Goal: Transaction & Acquisition: Book appointment/travel/reservation

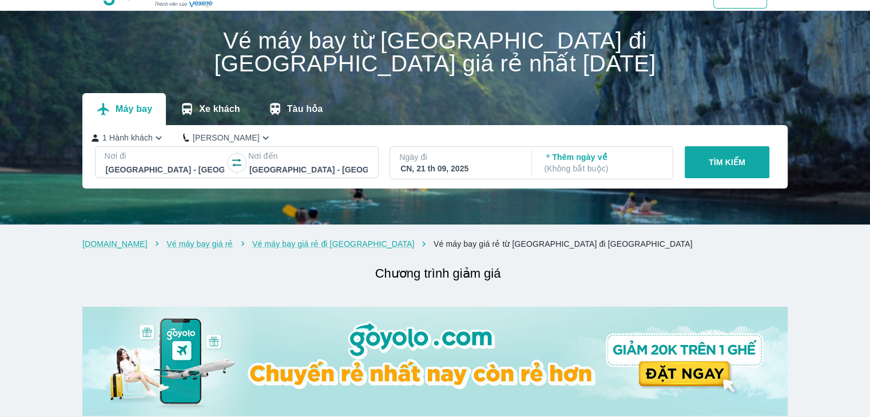
scroll to position [57, 0]
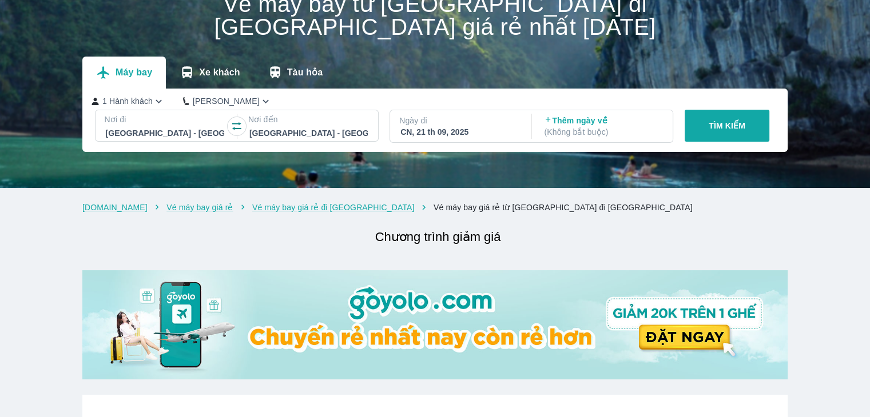
click at [434, 126] on div "CN, 21 th 09, 2025" at bounding box center [459, 131] width 118 height 11
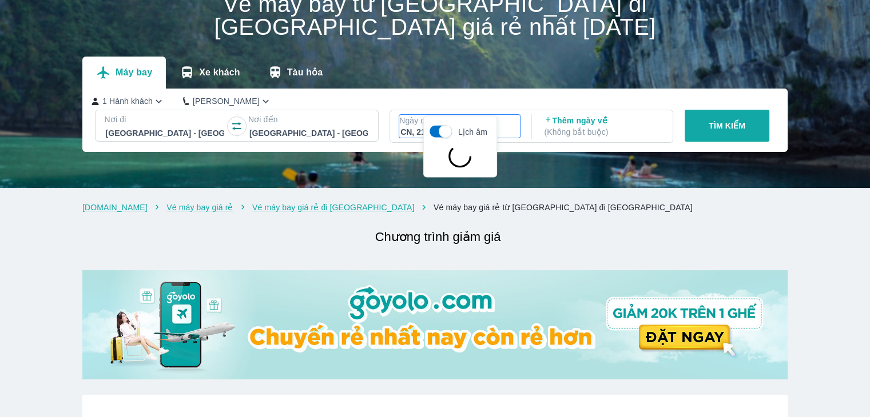
scroll to position [66, 0]
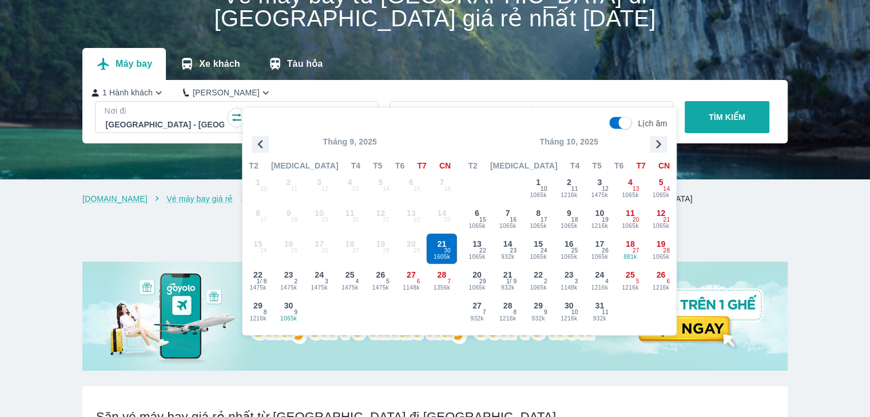
click at [612, 122] on input "Lịch âm" at bounding box center [624, 123] width 39 height 13
checkbox input "false"
click at [658, 142] on icon "button" at bounding box center [658, 144] width 5 height 9
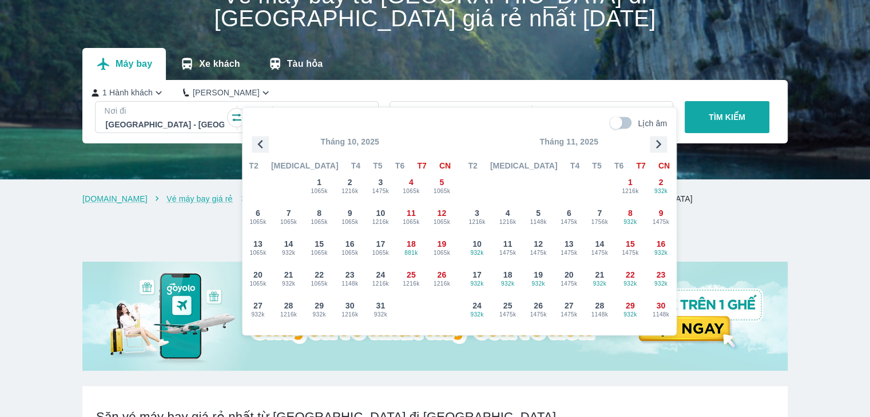
click at [658, 142] on icon "button" at bounding box center [658, 144] width 5 height 9
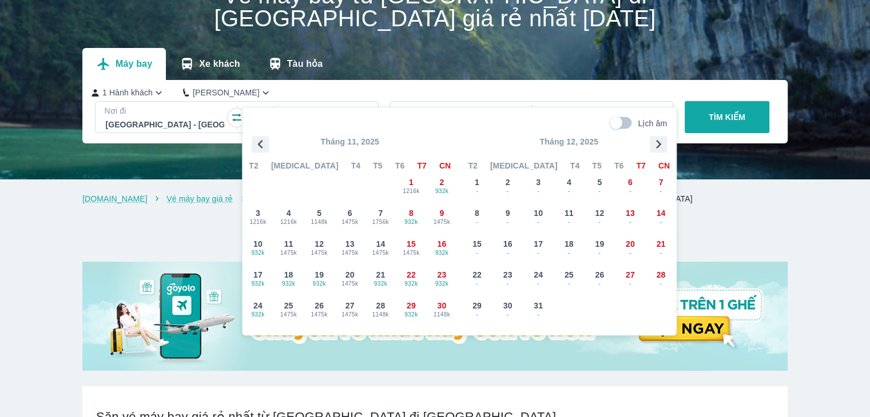
click at [658, 142] on icon "button" at bounding box center [658, 144] width 5 height 9
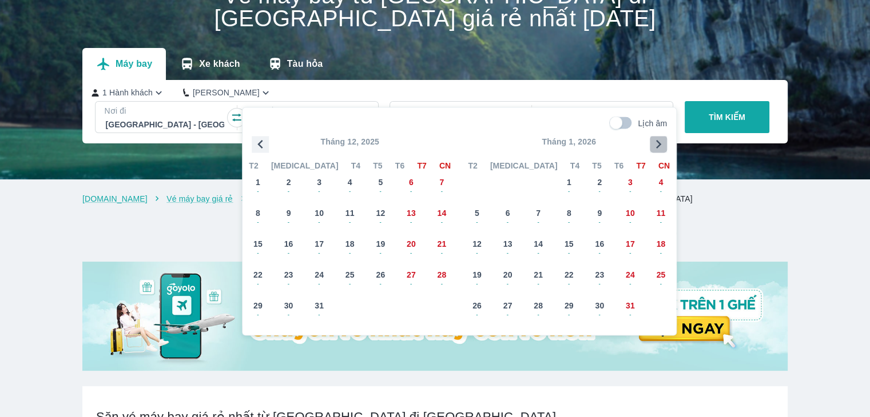
click at [658, 142] on icon "button" at bounding box center [658, 144] width 5 height 9
click at [577, 300] on div "26 -" at bounding box center [569, 311] width 30 height 30
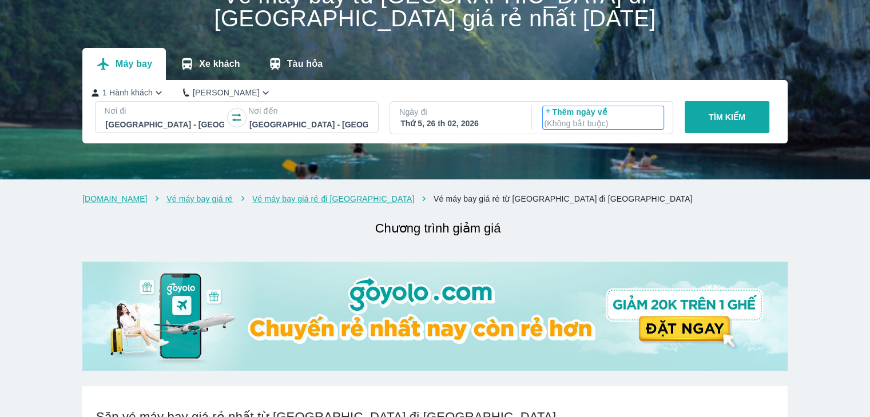
click at [583, 118] on p "( Không bắt buộc )" at bounding box center [603, 123] width 118 height 11
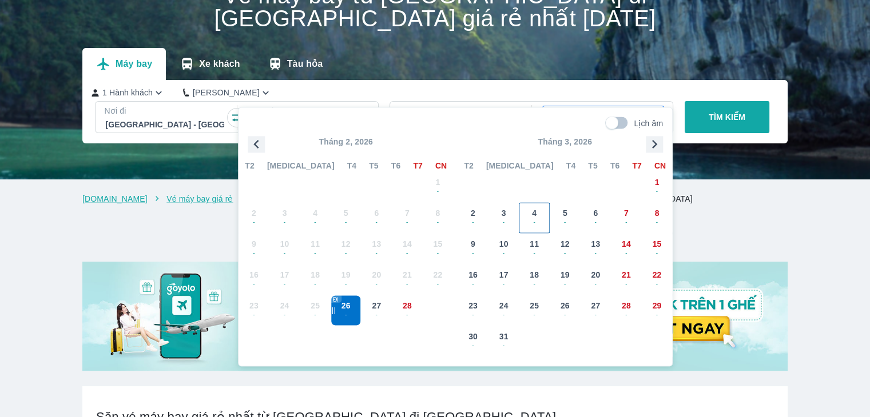
click at [536, 213] on div "4 -" at bounding box center [534, 218] width 30 height 30
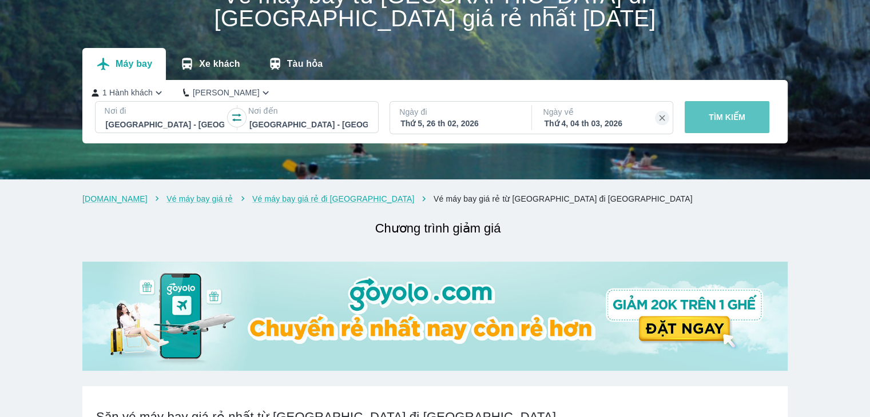
click at [732, 111] on p "TÌM KIẾM" at bounding box center [726, 116] width 37 height 11
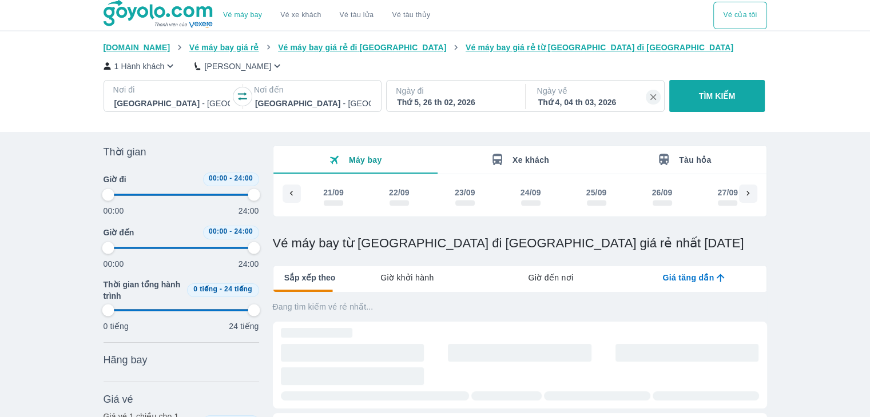
scroll to position [0, 10383]
type input "97.9166666666667"
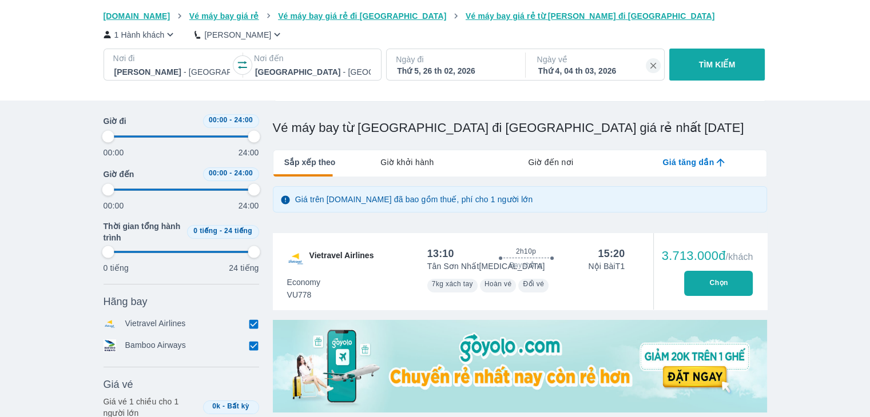
type input "97.9166666666667"
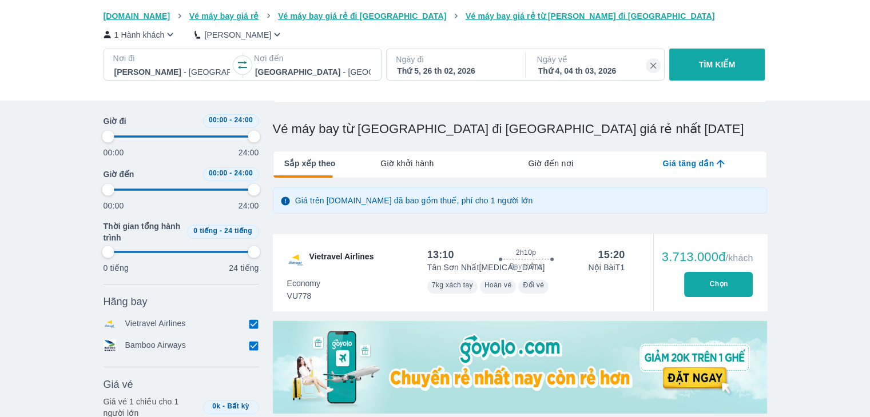
type input "97.9166666666667"
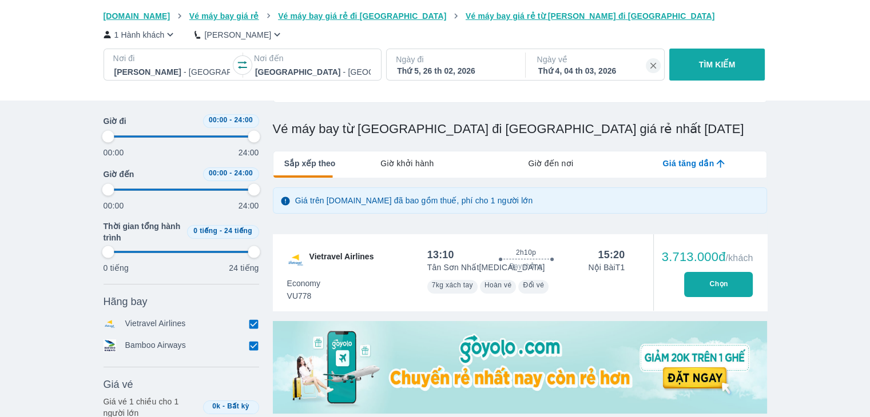
type input "97.9166666666667"
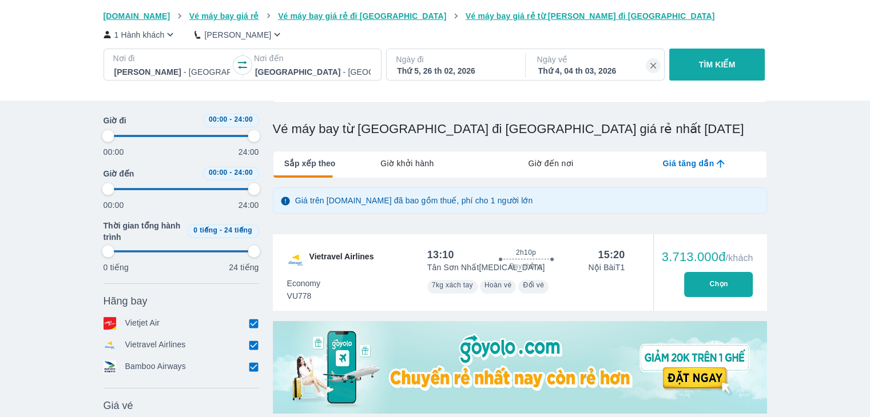
type input "97.9166666666667"
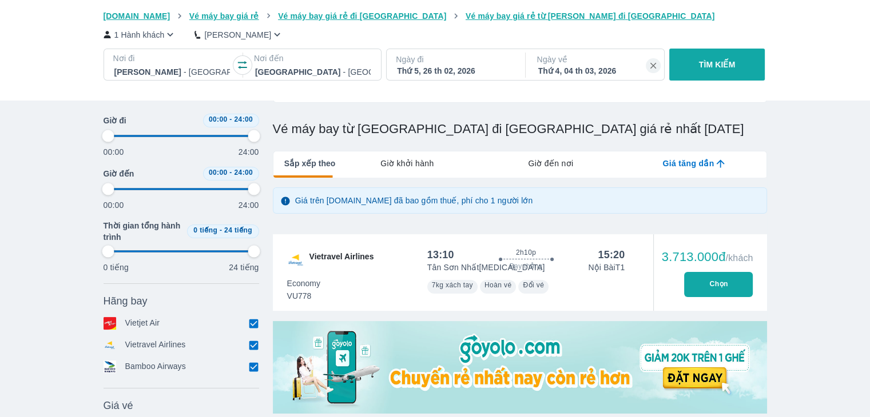
type input "97.9166666666667"
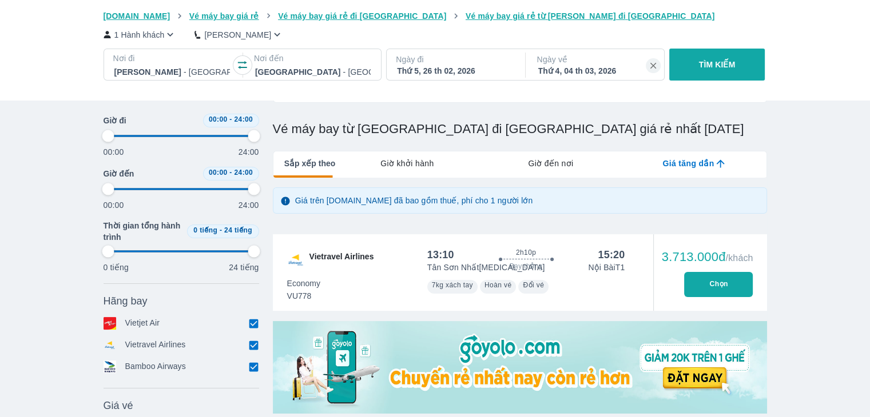
type input "97.9166666666667"
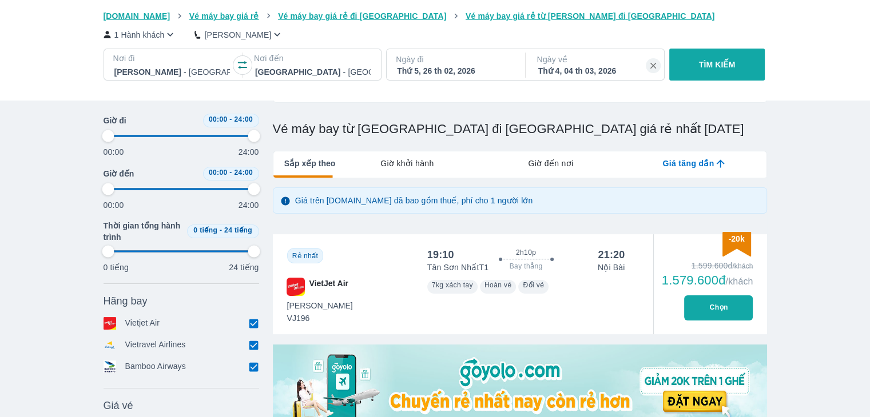
type input "97.9166666666667"
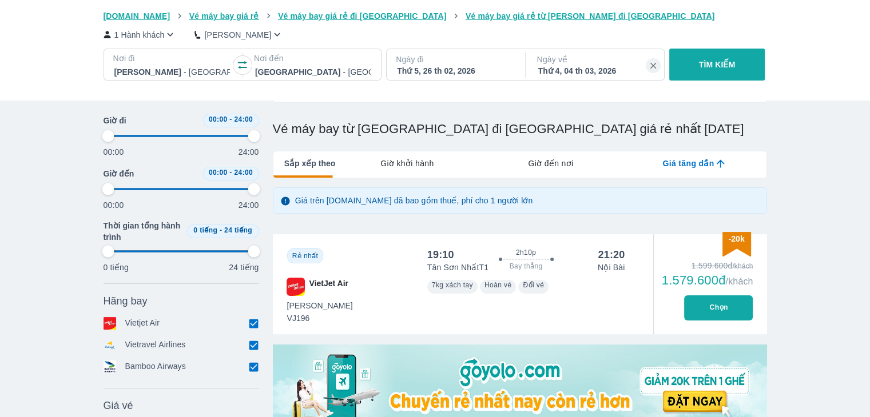
type input "97.9166666666667"
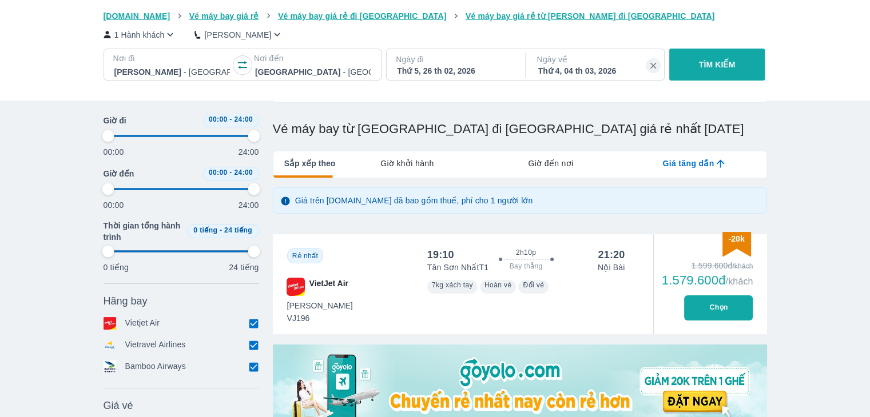
type input "97.9166666666667"
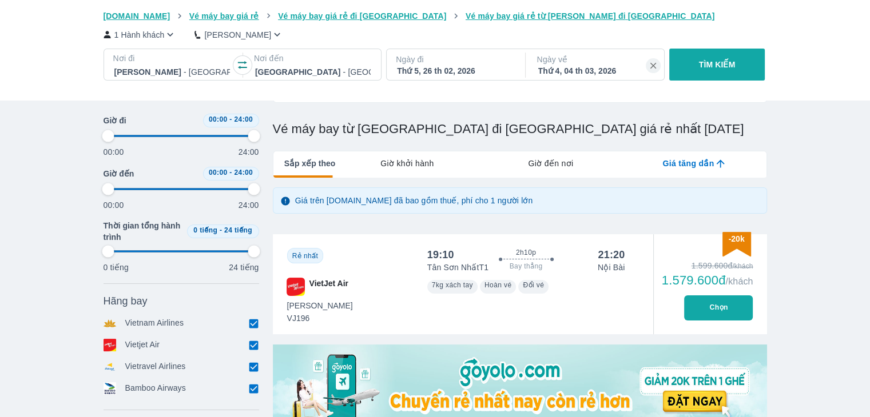
type input "97.9166666666667"
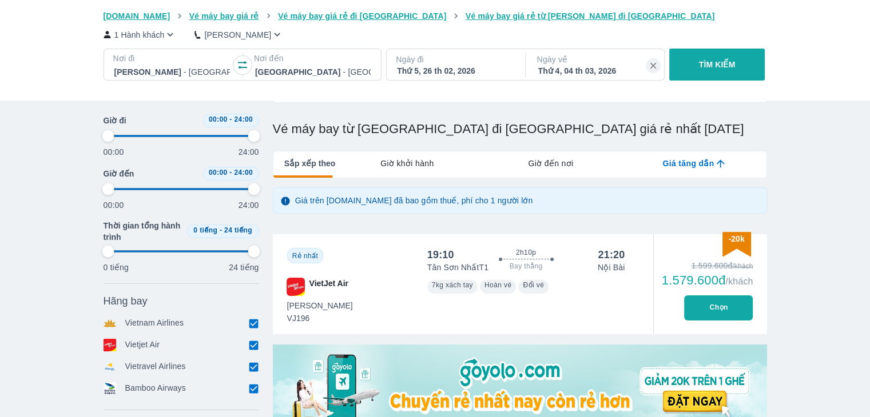
type input "97.9166666666667"
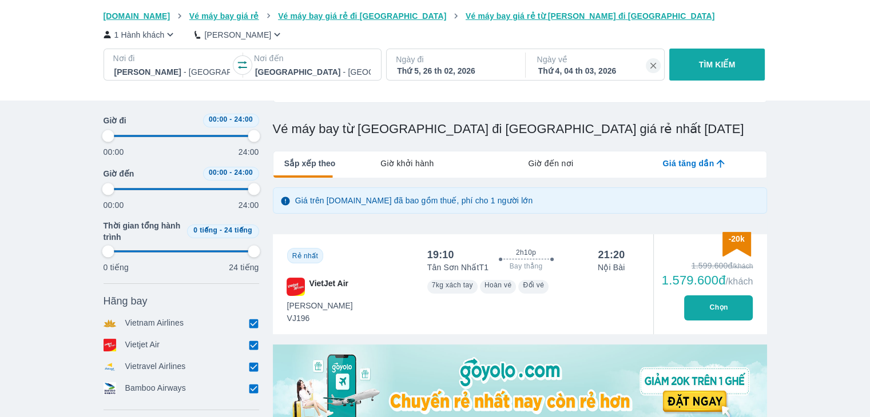
type input "97.9166666666667"
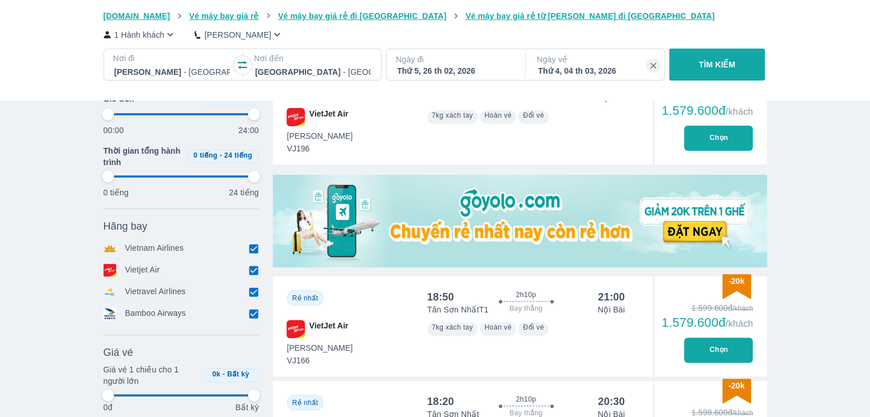
scroll to position [286, 0]
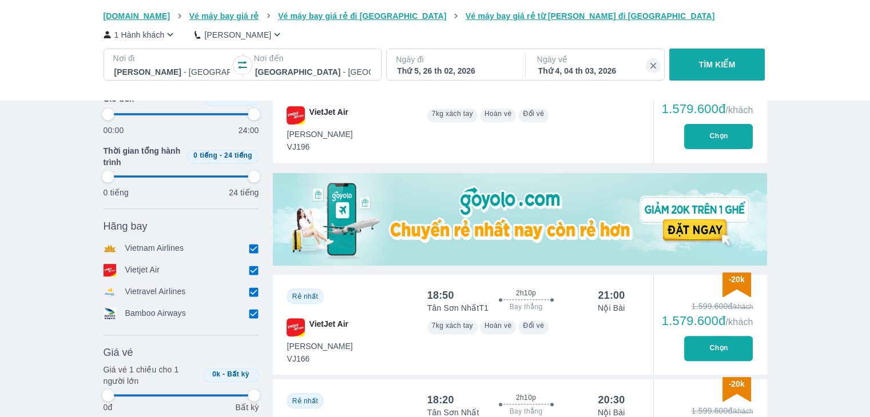
type input "97.9166666666667"
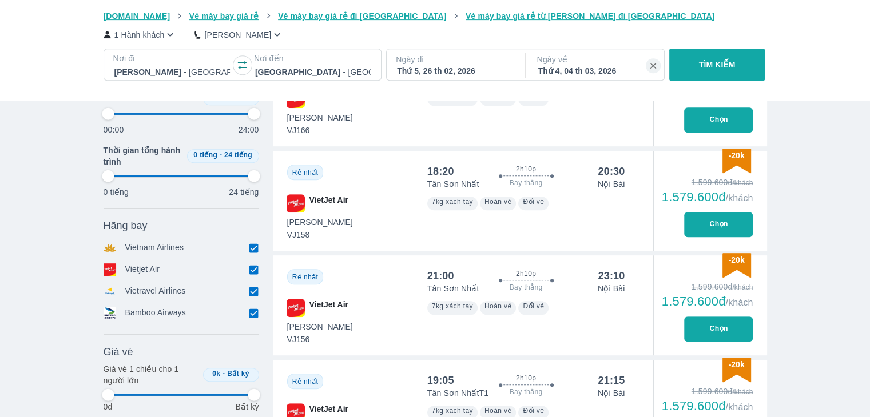
type input "97.9166666666667"
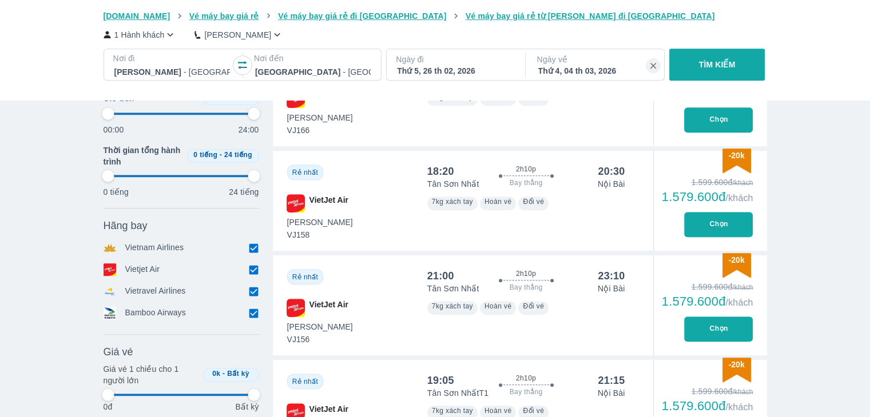
type input "97.9166666666667"
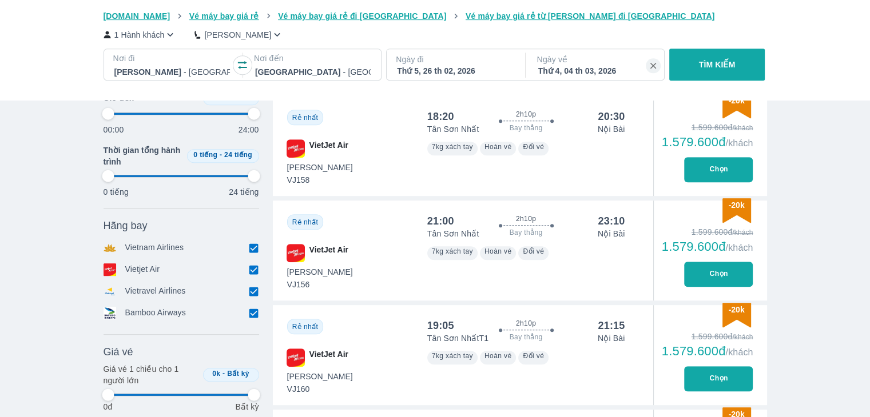
scroll to position [572, 0]
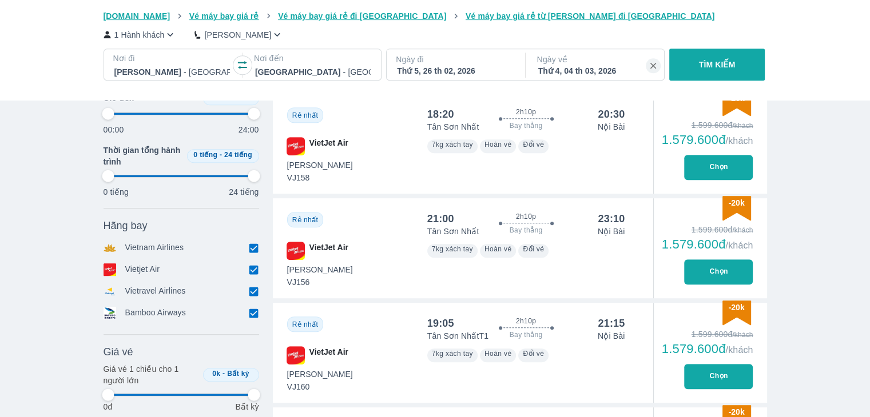
type input "97.9166666666667"
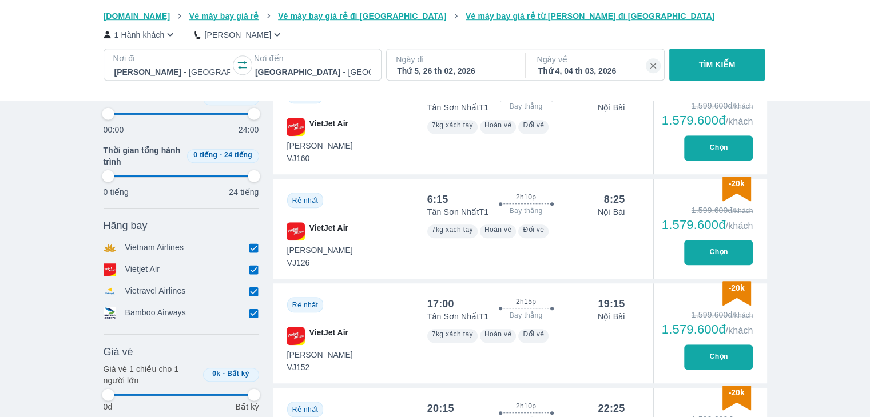
type input "97.9166666666667"
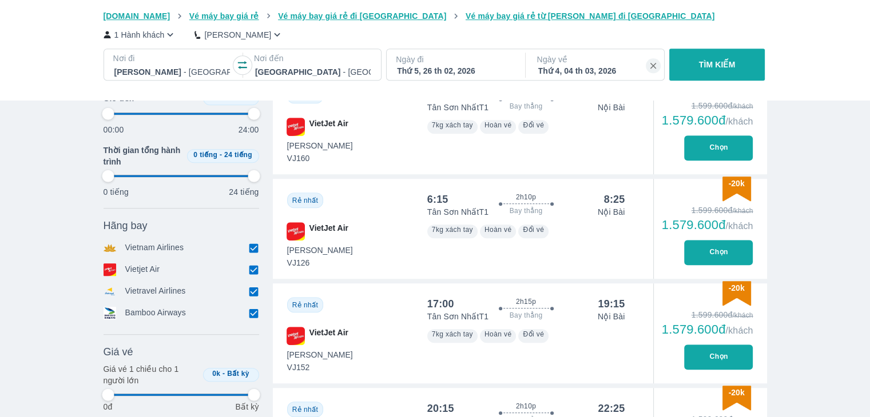
type input "97.9166666666667"
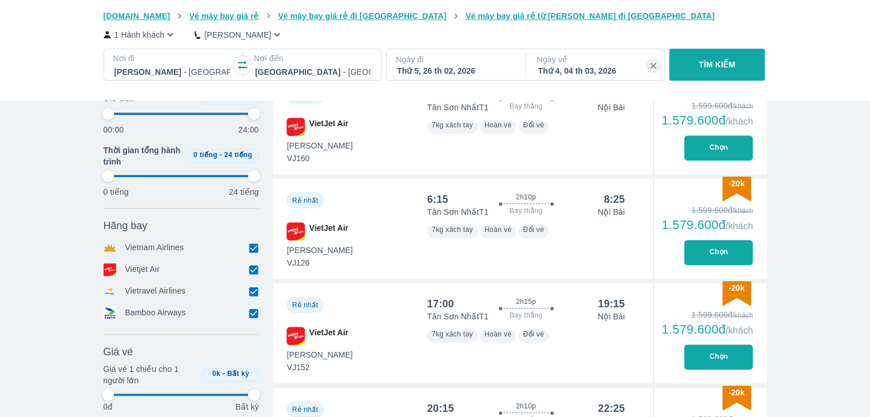
type input "97.9166666666667"
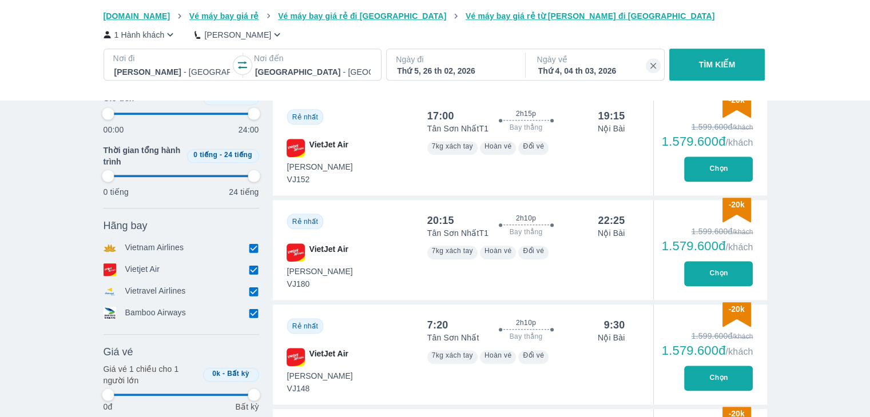
type input "97.9166666666667"
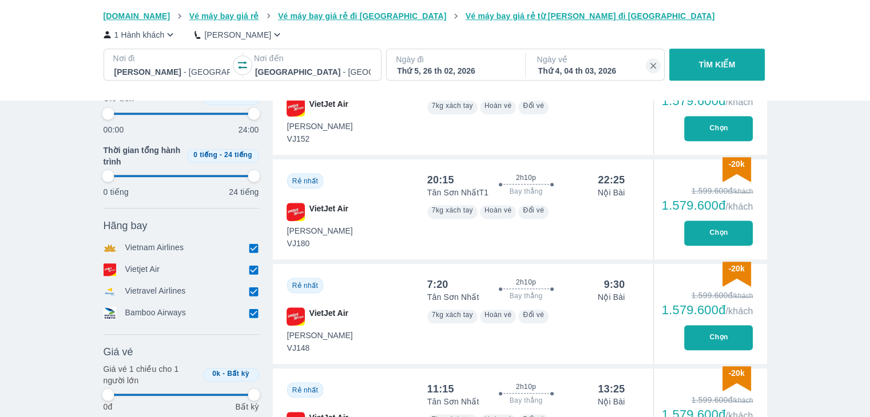
type input "97.9166666666667"
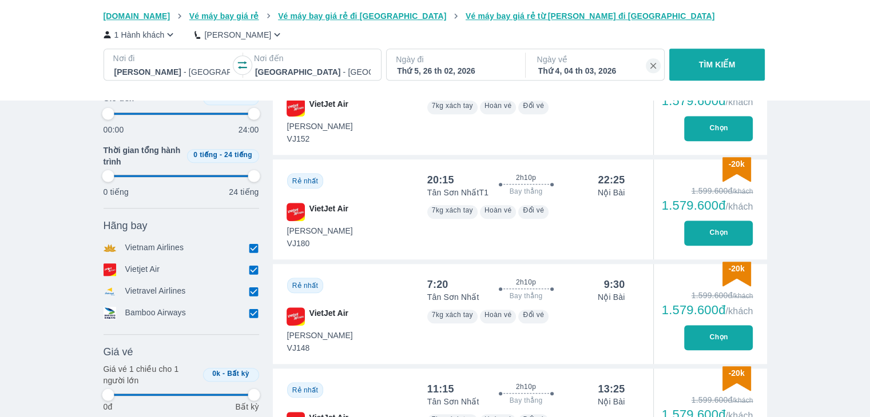
type input "97.9166666666667"
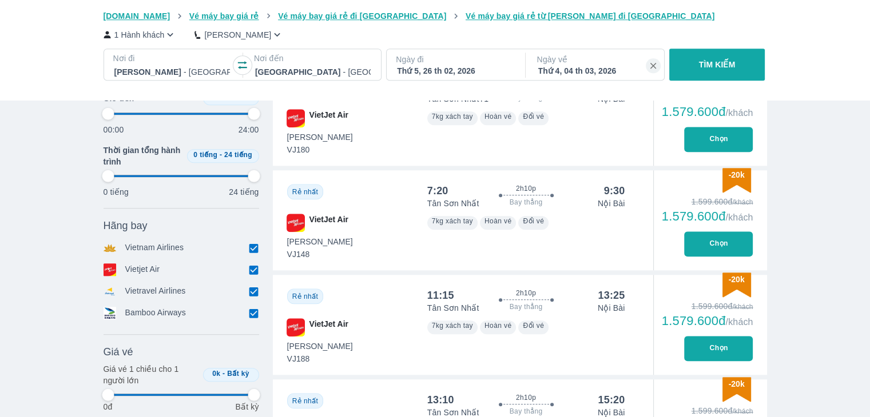
scroll to position [1143, 0]
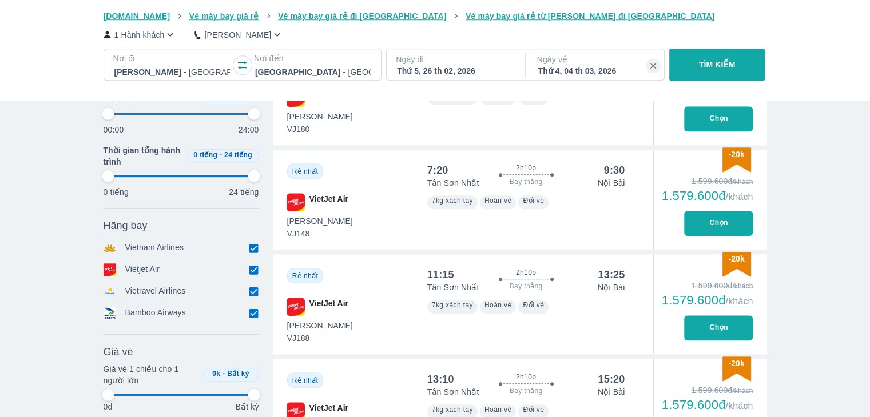
type input "97.9166666666667"
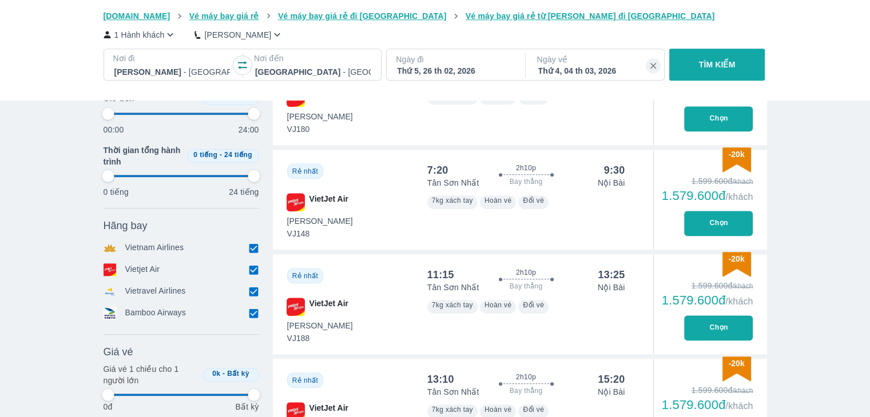
type input "97.9166666666667"
click at [689, 324] on button "Chọn" at bounding box center [718, 328] width 69 height 25
type input "97.9166666666667"
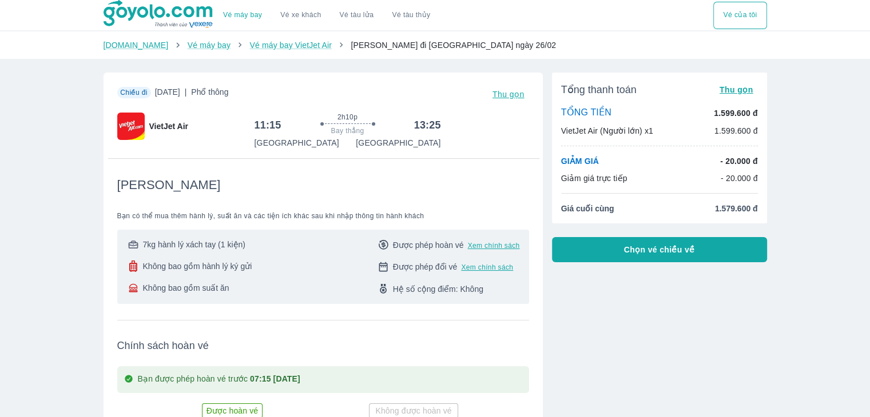
click at [629, 249] on span "Chọn vé chiều về" at bounding box center [659, 249] width 71 height 11
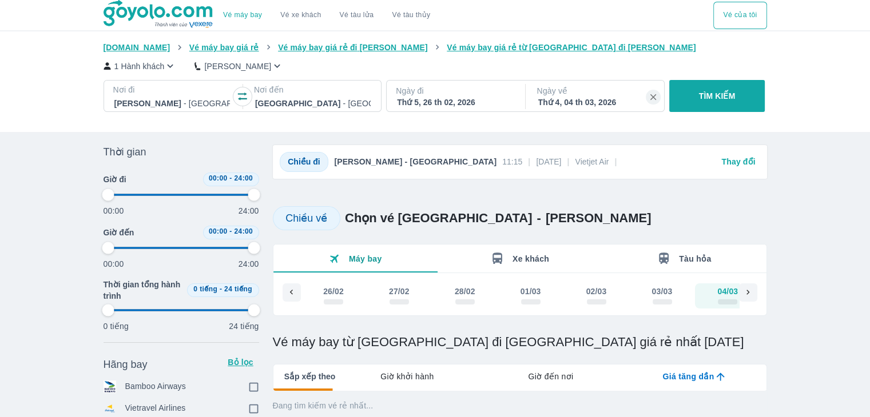
scroll to position [0, 23]
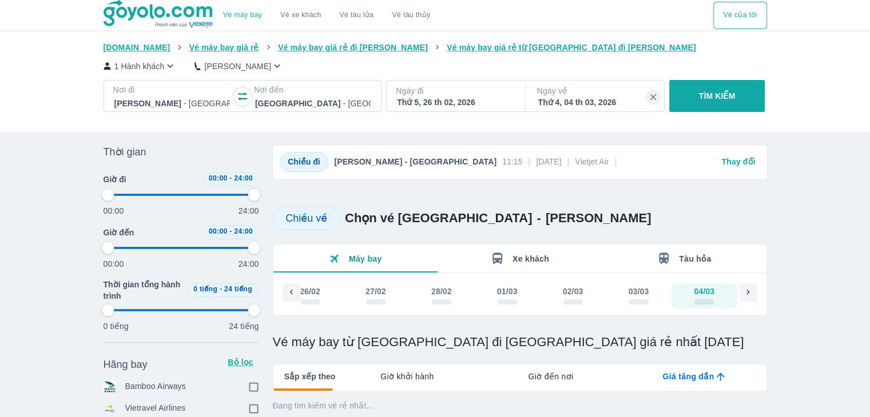
type input "97.9166666666667"
checkbox input "true"
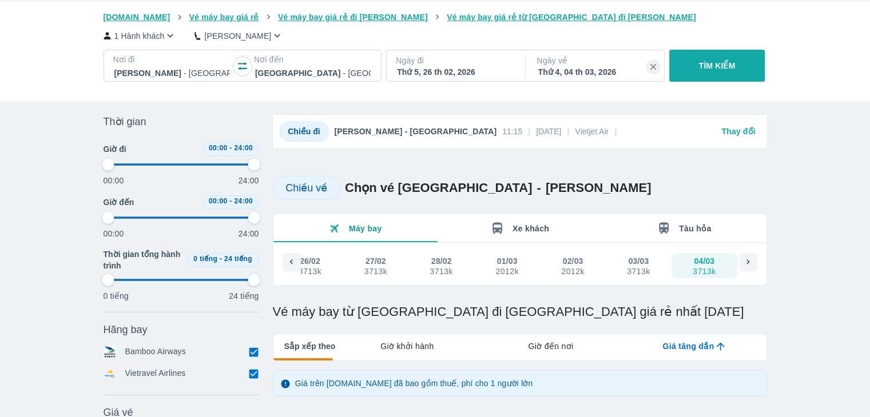
type input "97.9166666666667"
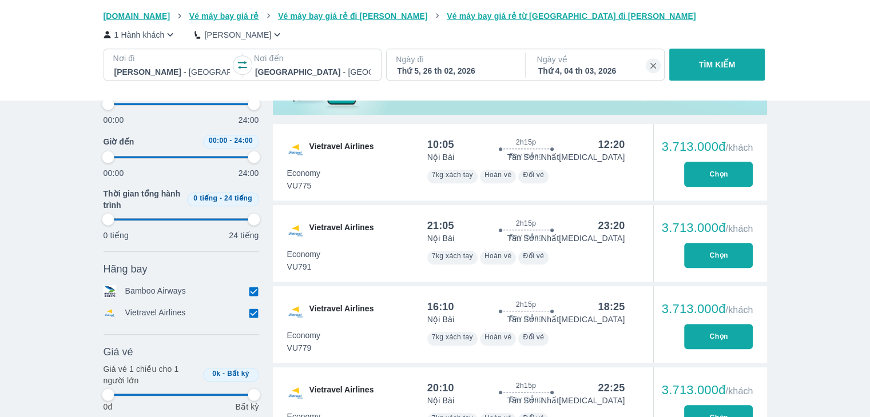
scroll to position [515, 0]
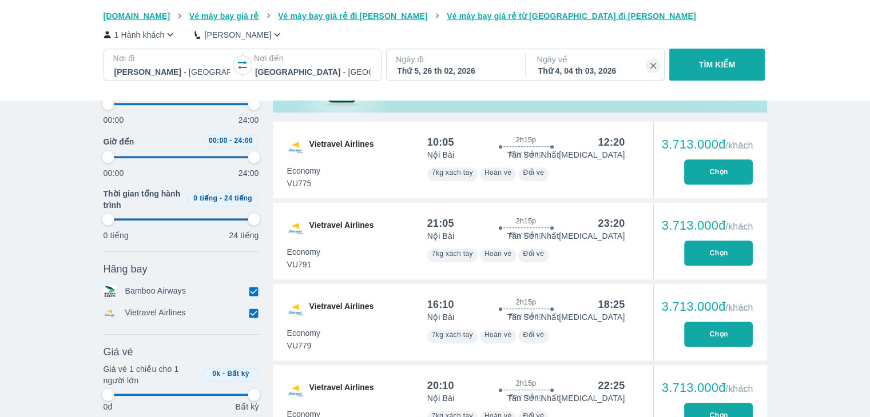
type input "97.9166666666667"
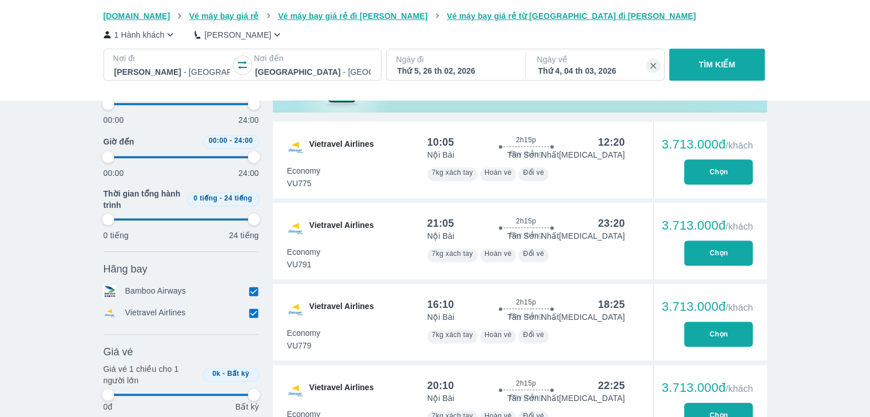
type input "97.9166666666667"
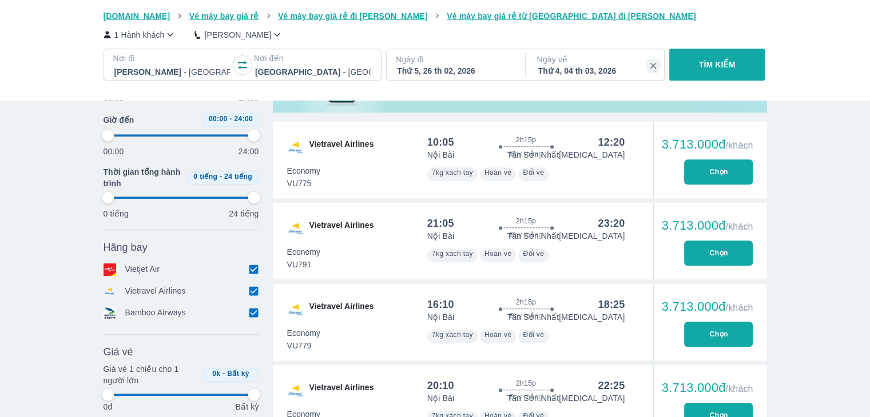
type input "97.9166666666667"
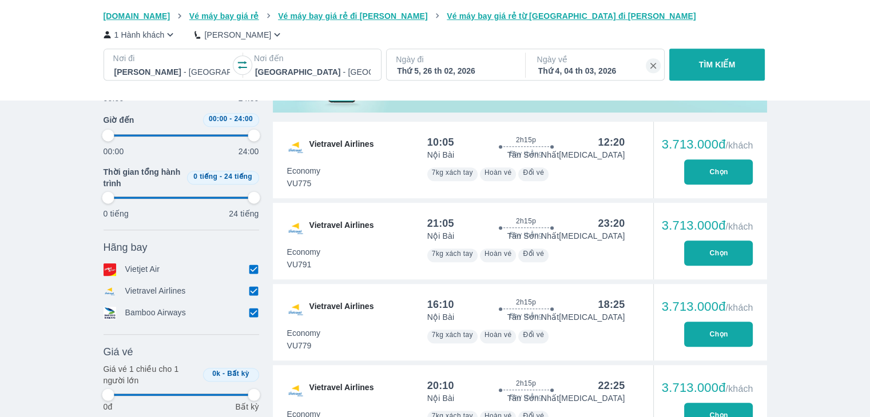
type input "97.9166666666667"
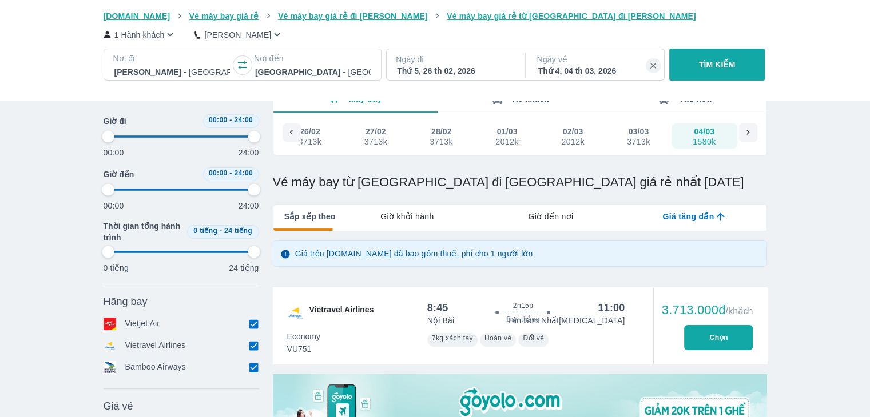
type input "97.9166666666667"
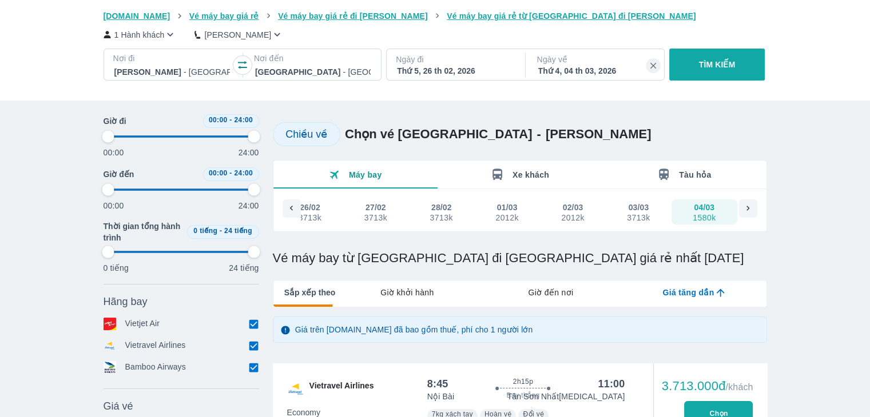
scroll to position [57, 0]
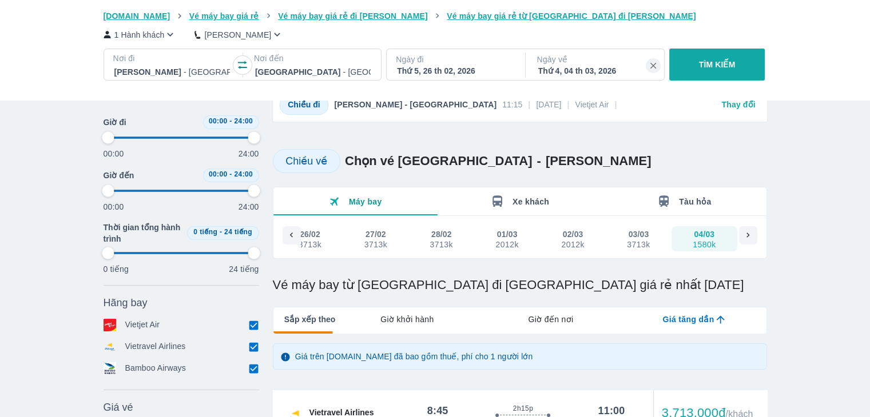
type input "97.9166666666667"
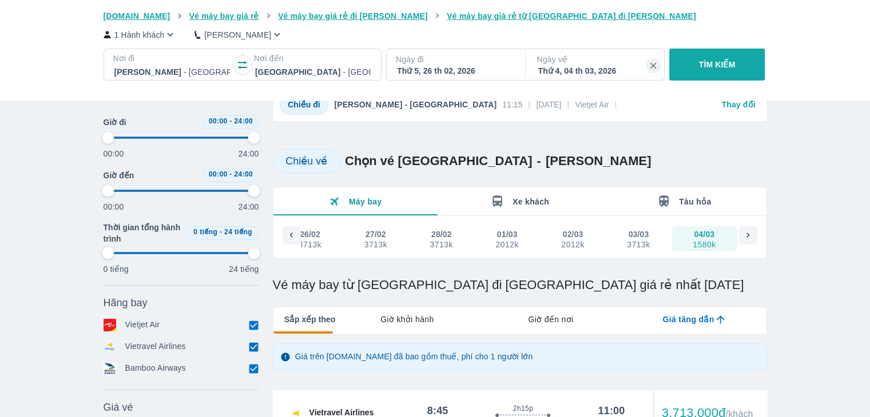
type input "97.9166666666667"
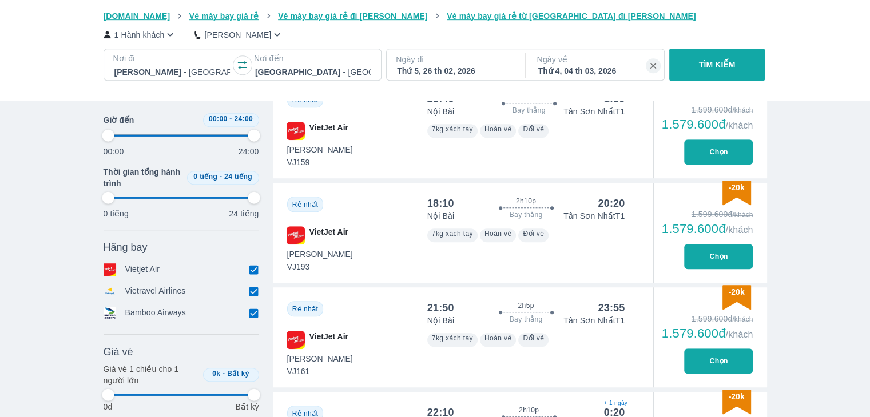
type input "97.9166666666667"
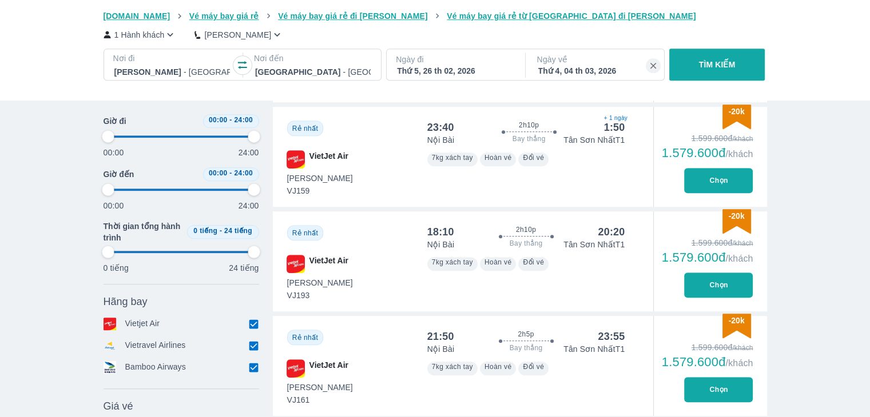
scroll to position [572, 0]
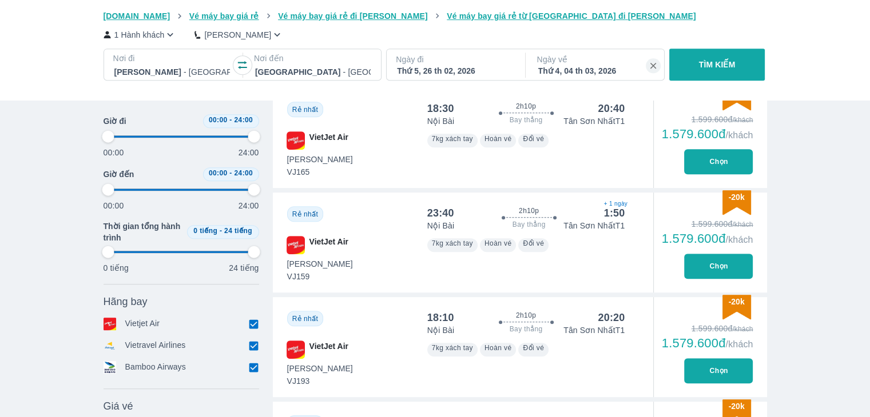
type input "97.9166666666667"
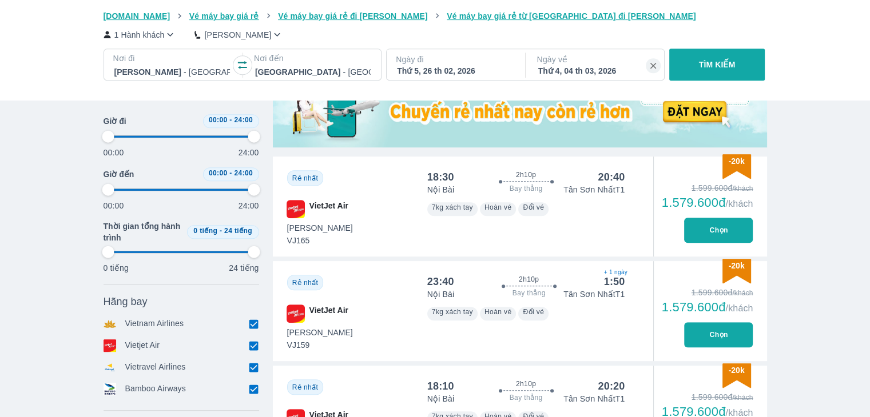
scroll to position [457, 0]
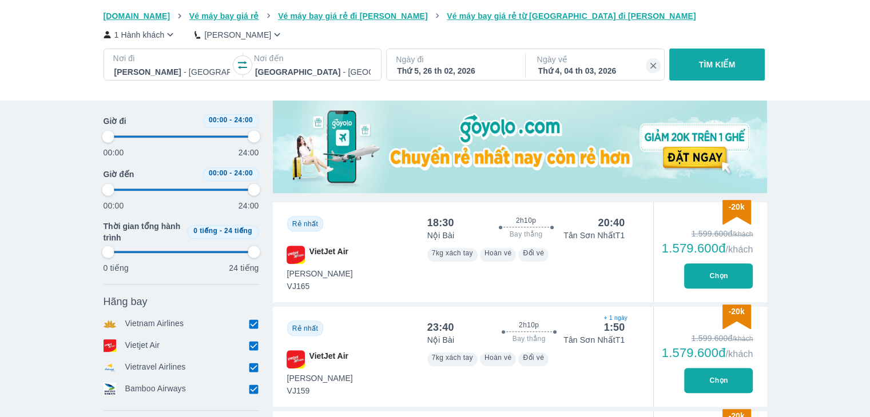
type input "97.9166666666667"
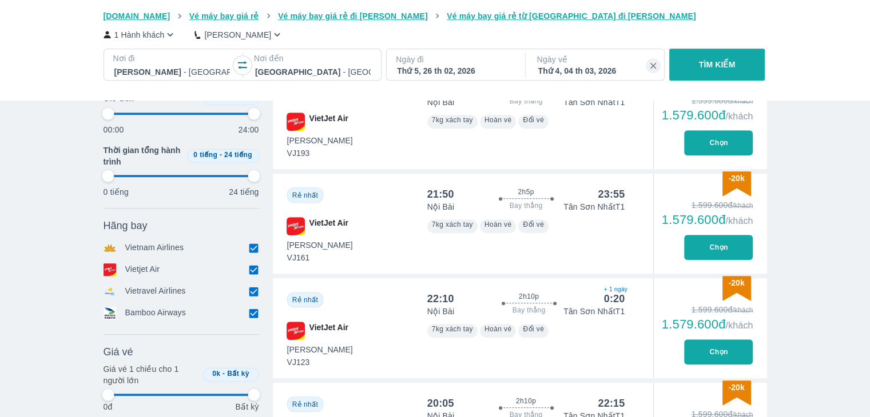
scroll to position [800, 0]
type input "97.9166666666667"
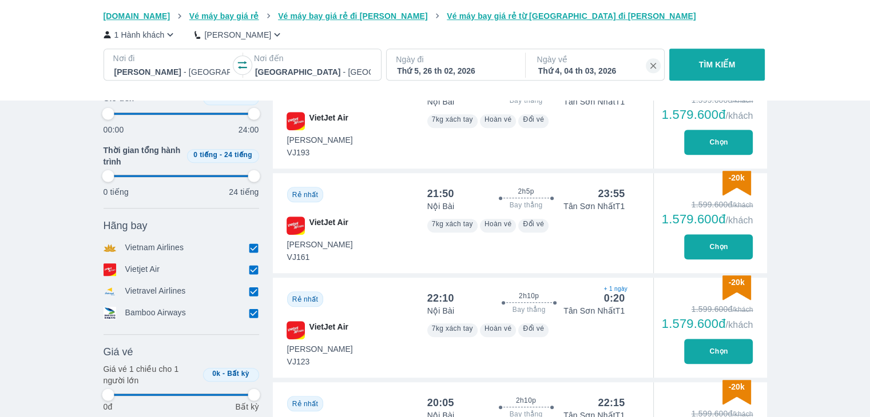
type input "97.9166666666667"
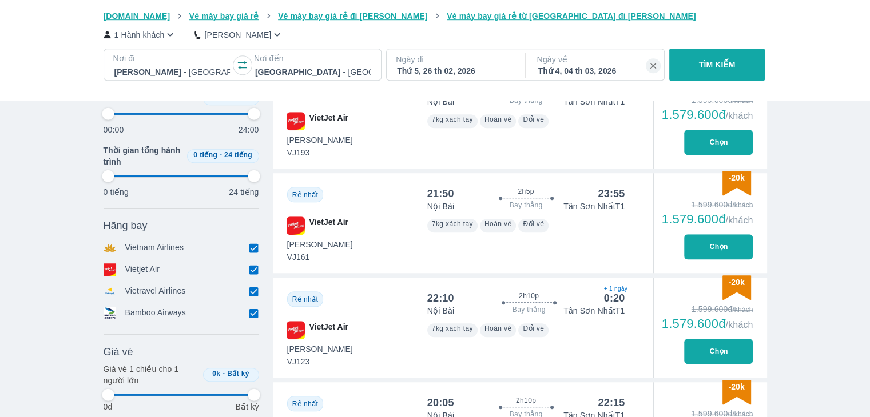
type input "97.9166666666667"
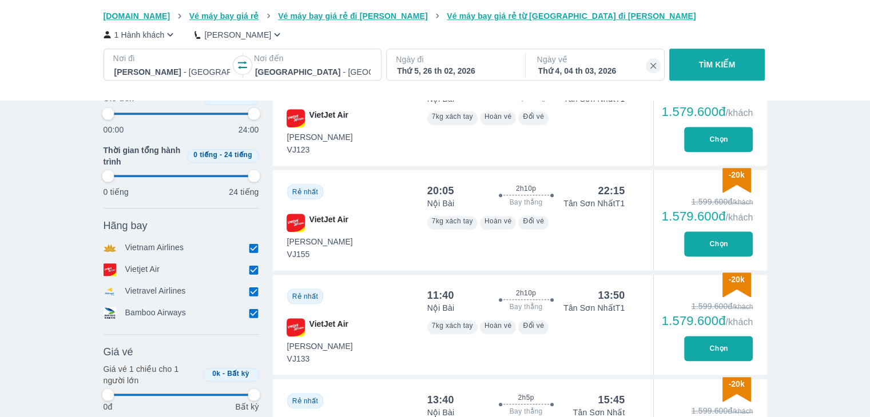
scroll to position [1029, 0]
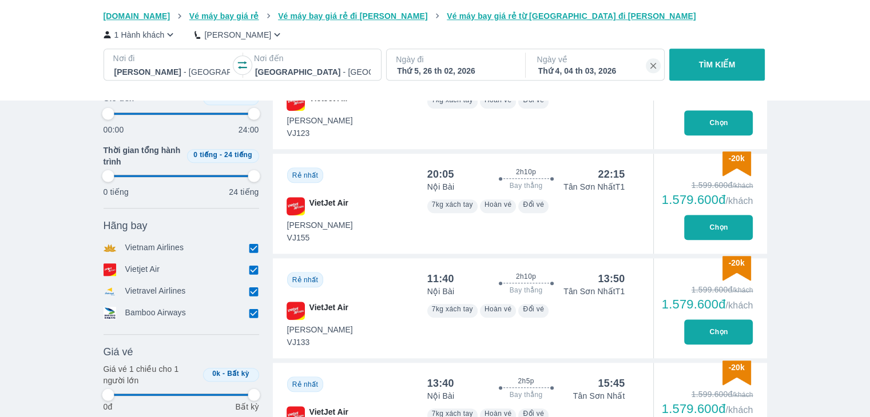
type input "97.9166666666667"
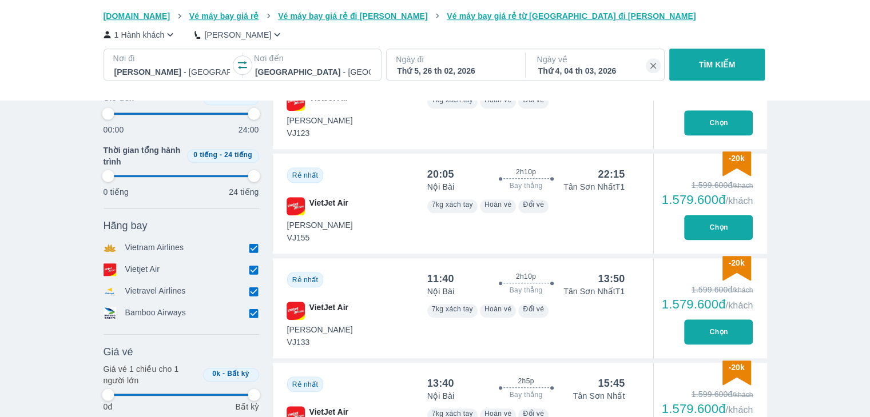
type input "97.9166666666667"
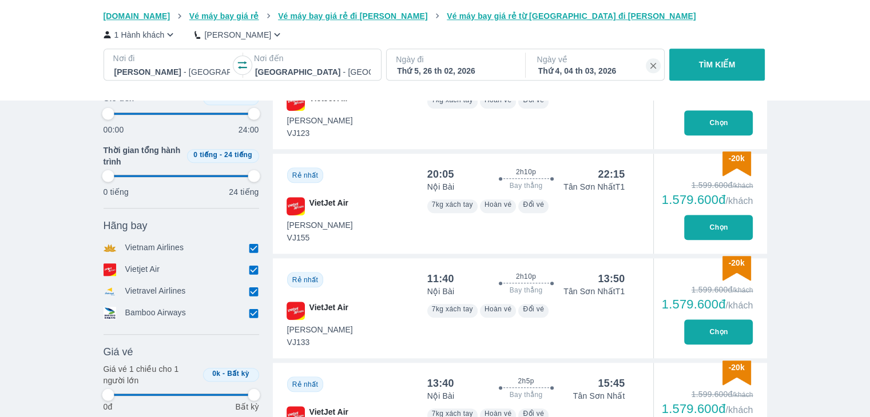
type input "97.9166666666667"
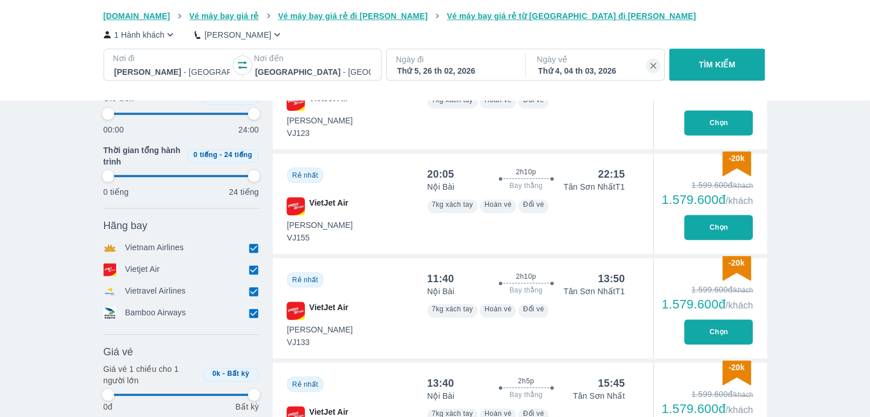
type input "97.9166666666667"
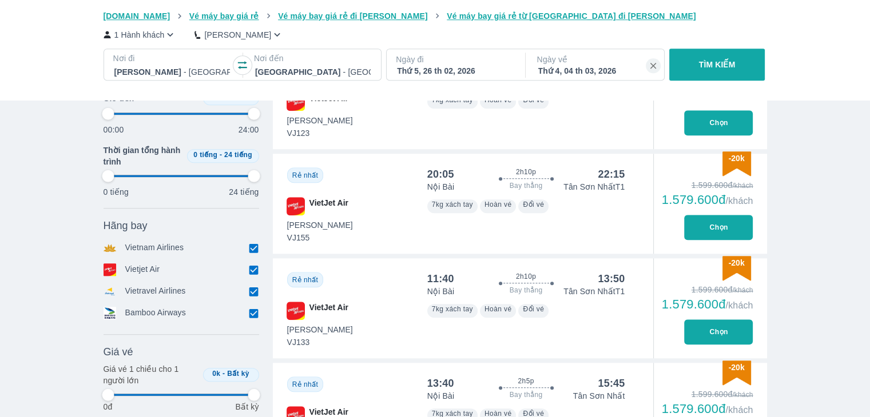
type input "97.9166666666667"
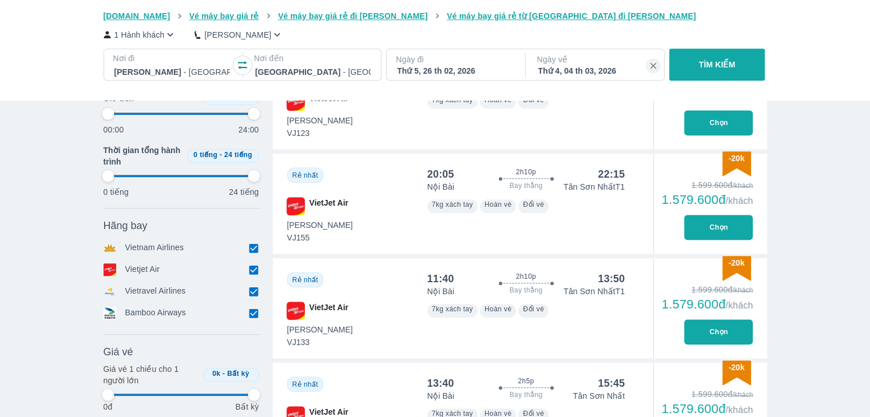
type input "97.9166666666667"
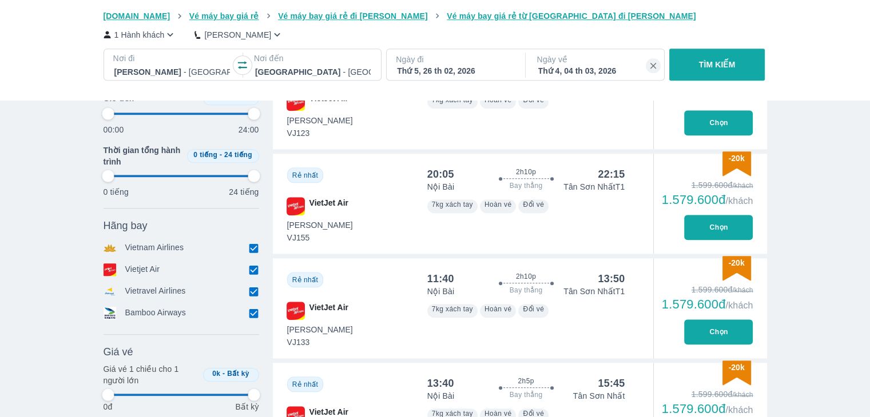
type input "97.9166666666667"
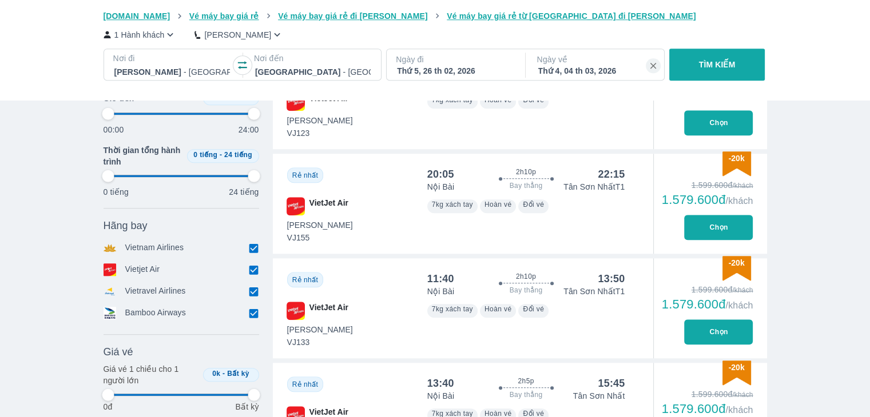
type input "97.9166666666667"
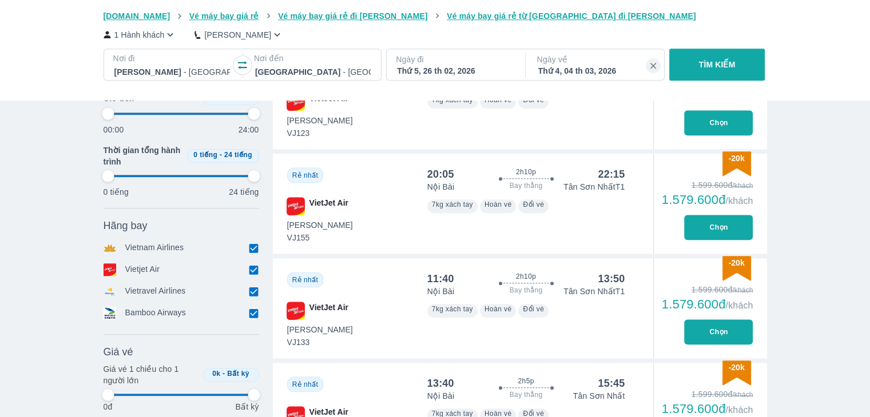
type input "97.9166666666667"
